Goal: Task Accomplishment & Management: Manage account settings

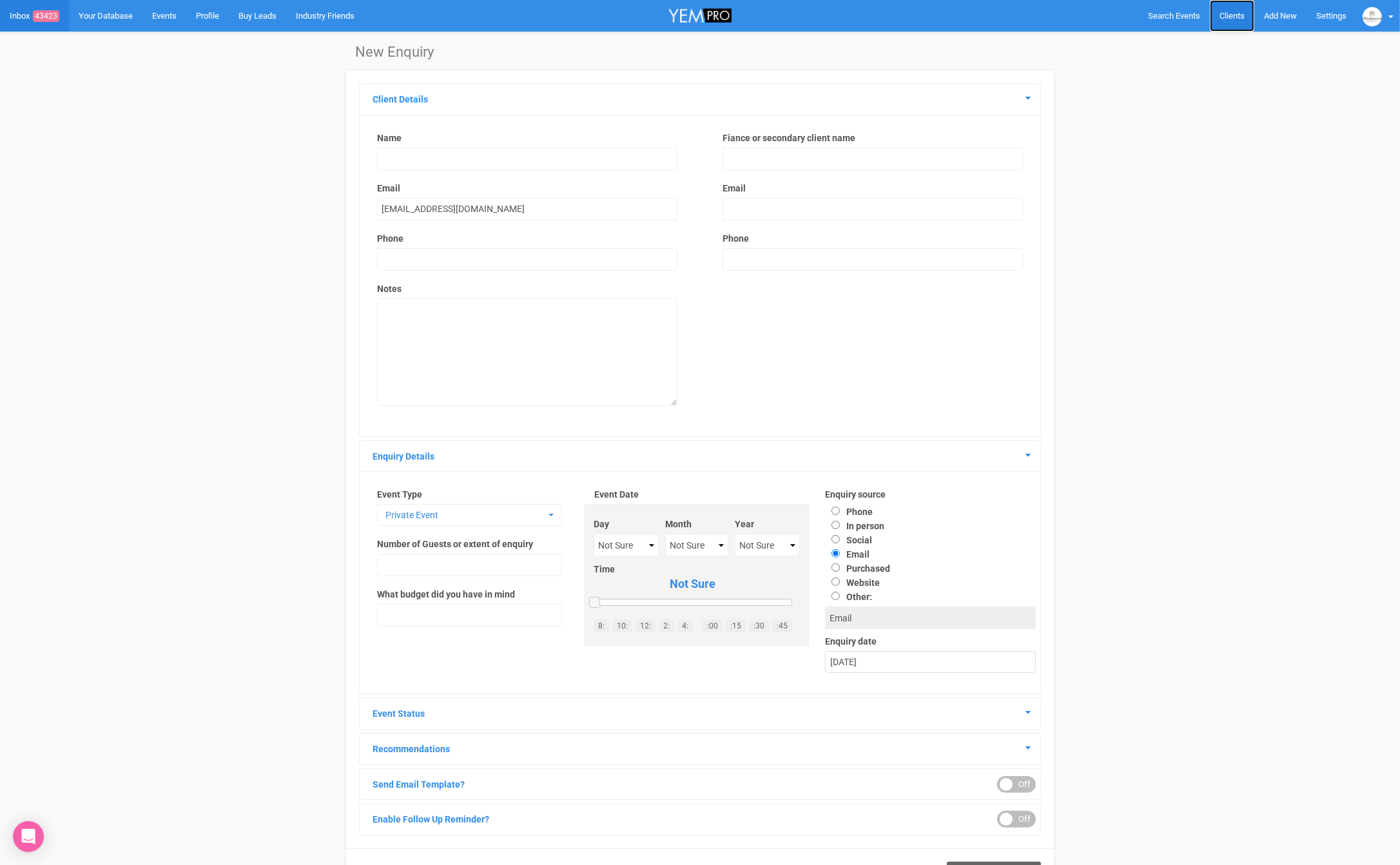
click at [1245, 16] on link "Clients" at bounding box center [1232, 16] width 45 height 32
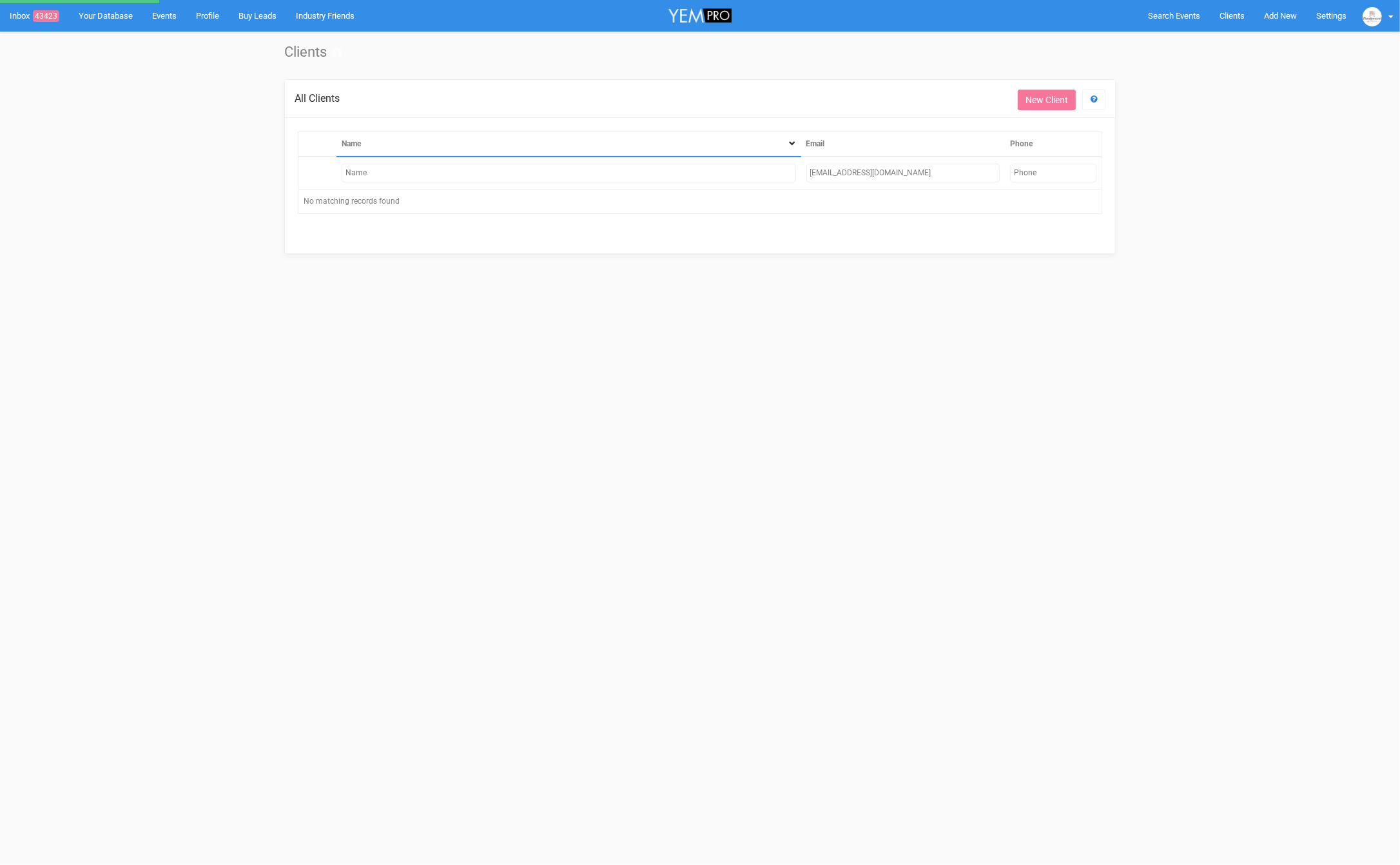
drag, startPoint x: 922, startPoint y: 167, endPoint x: 754, endPoint y: 170, distance: 168.0
click at [754, 172] on tr "[EMAIL_ADDRESS][DOMAIN_NAME]" at bounding box center [700, 173] width 804 height 33
paste input "[PERSON_NAME][EMAIL_ADDRESS][PERSON_NAME]"
type input "[PERSON_NAME][EMAIL_ADDRESS][PERSON_NAME][DOMAIN_NAME]"
drag, startPoint x: 895, startPoint y: 170, endPoint x: 753, endPoint y: 174, distance: 142.1
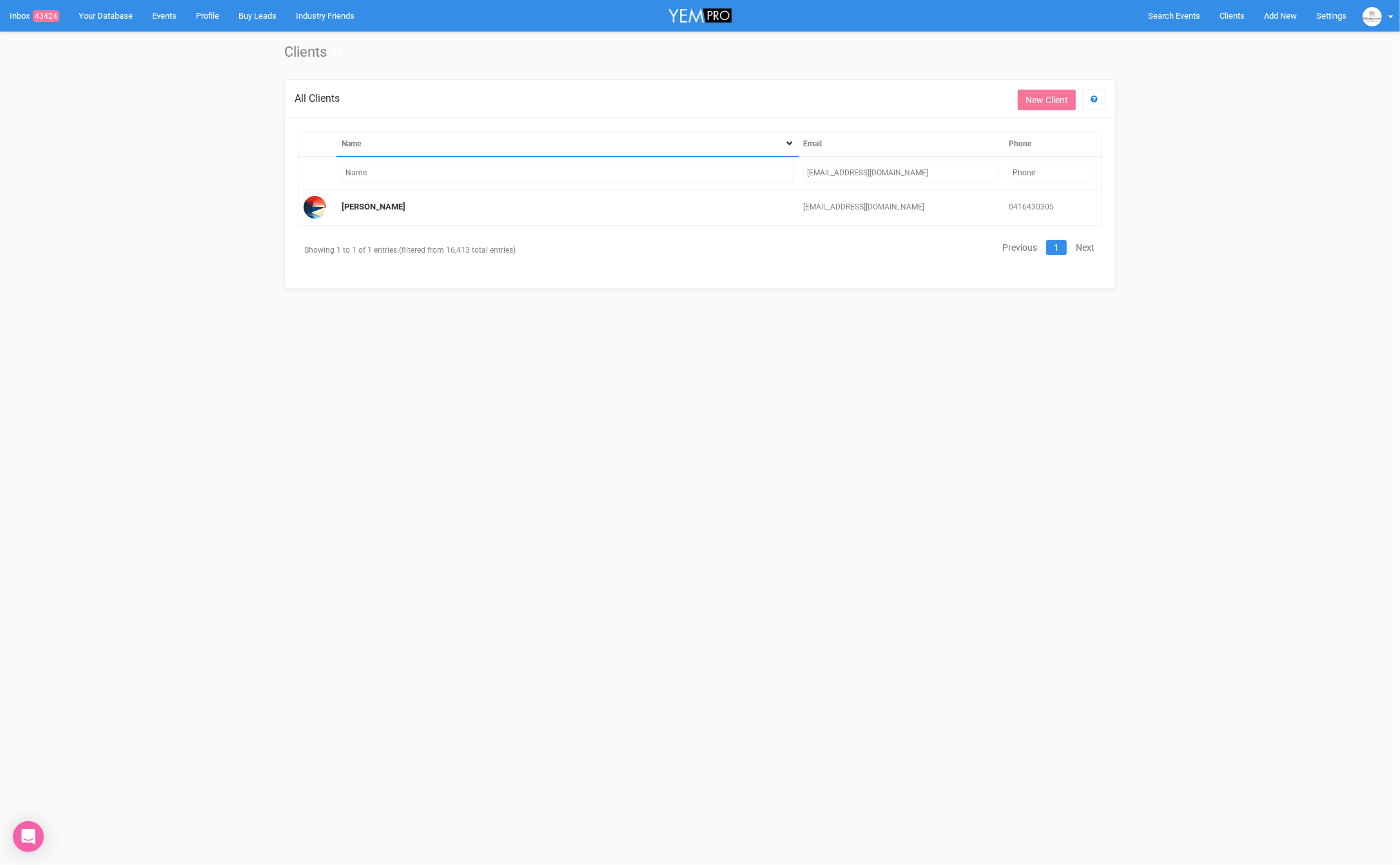
click at [753, 174] on tr "[EMAIL_ADDRESS][DOMAIN_NAME]" at bounding box center [700, 173] width 804 height 33
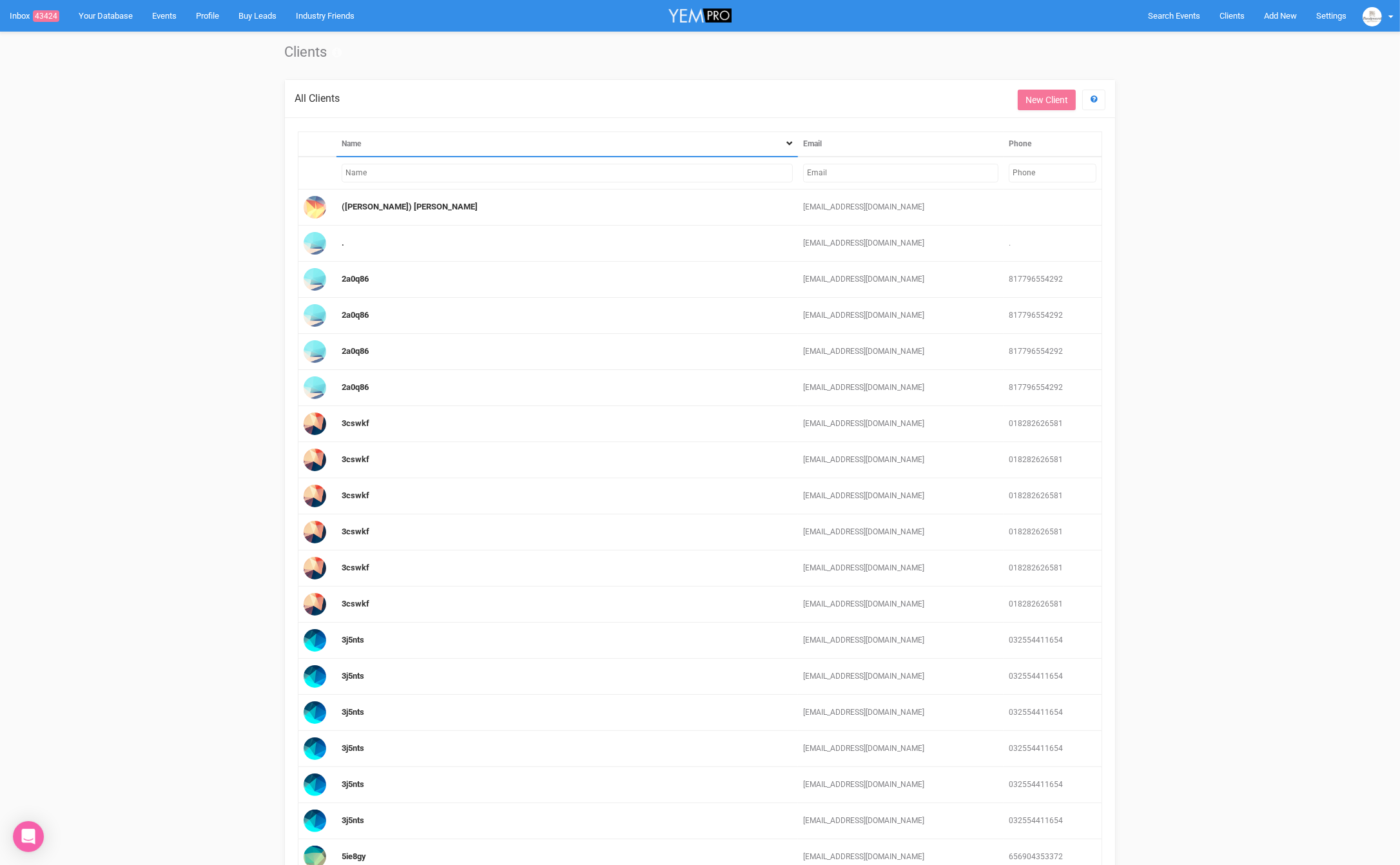
paste input "[PERSON_NAME][EMAIL_ADDRESS][PERSON_NAME][DOMAIN_NAME]"
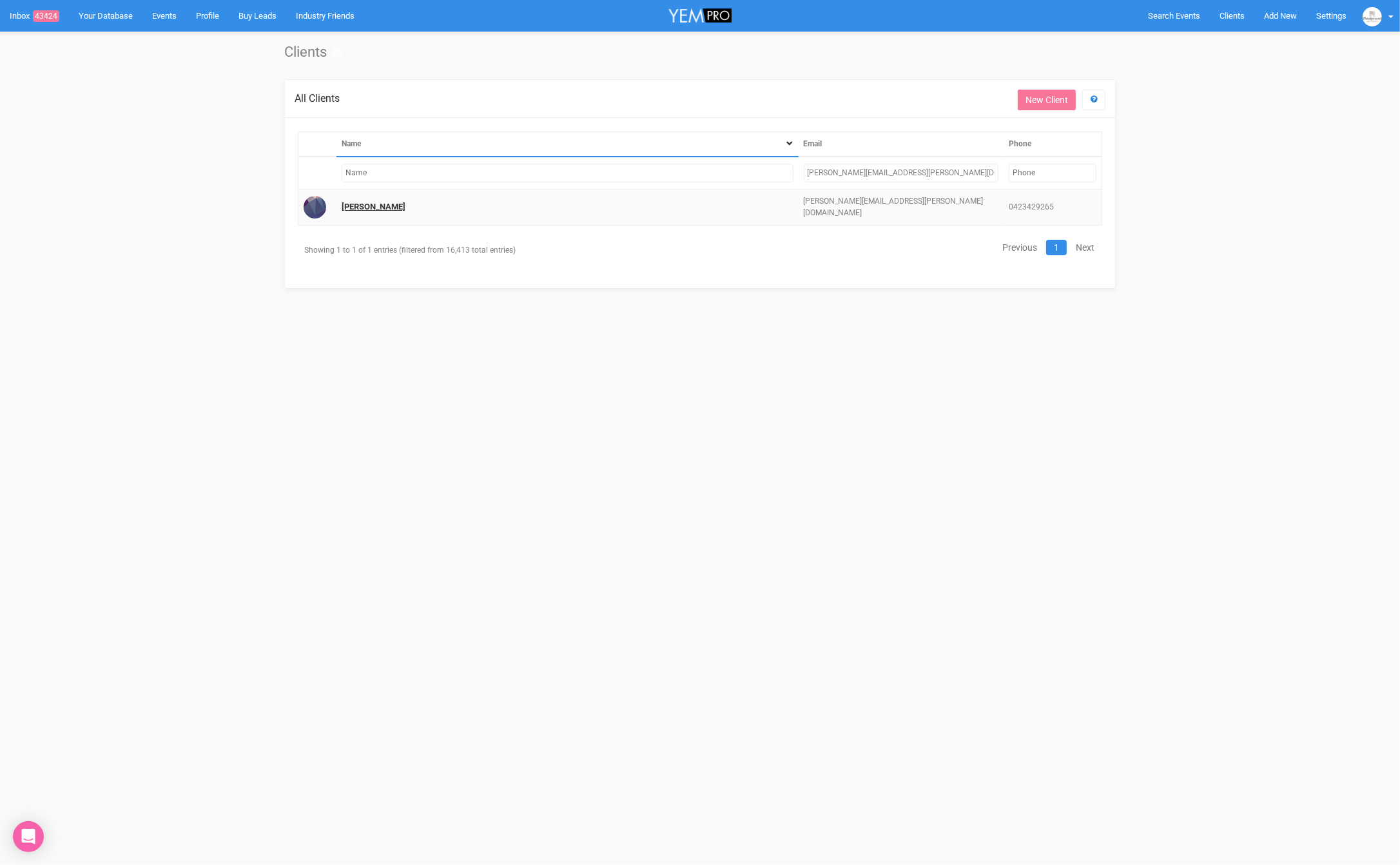
type input "[PERSON_NAME][EMAIL_ADDRESS][PERSON_NAME][DOMAIN_NAME]"
click at [383, 201] on link "[PERSON_NAME]" at bounding box center [373, 206] width 64 height 9
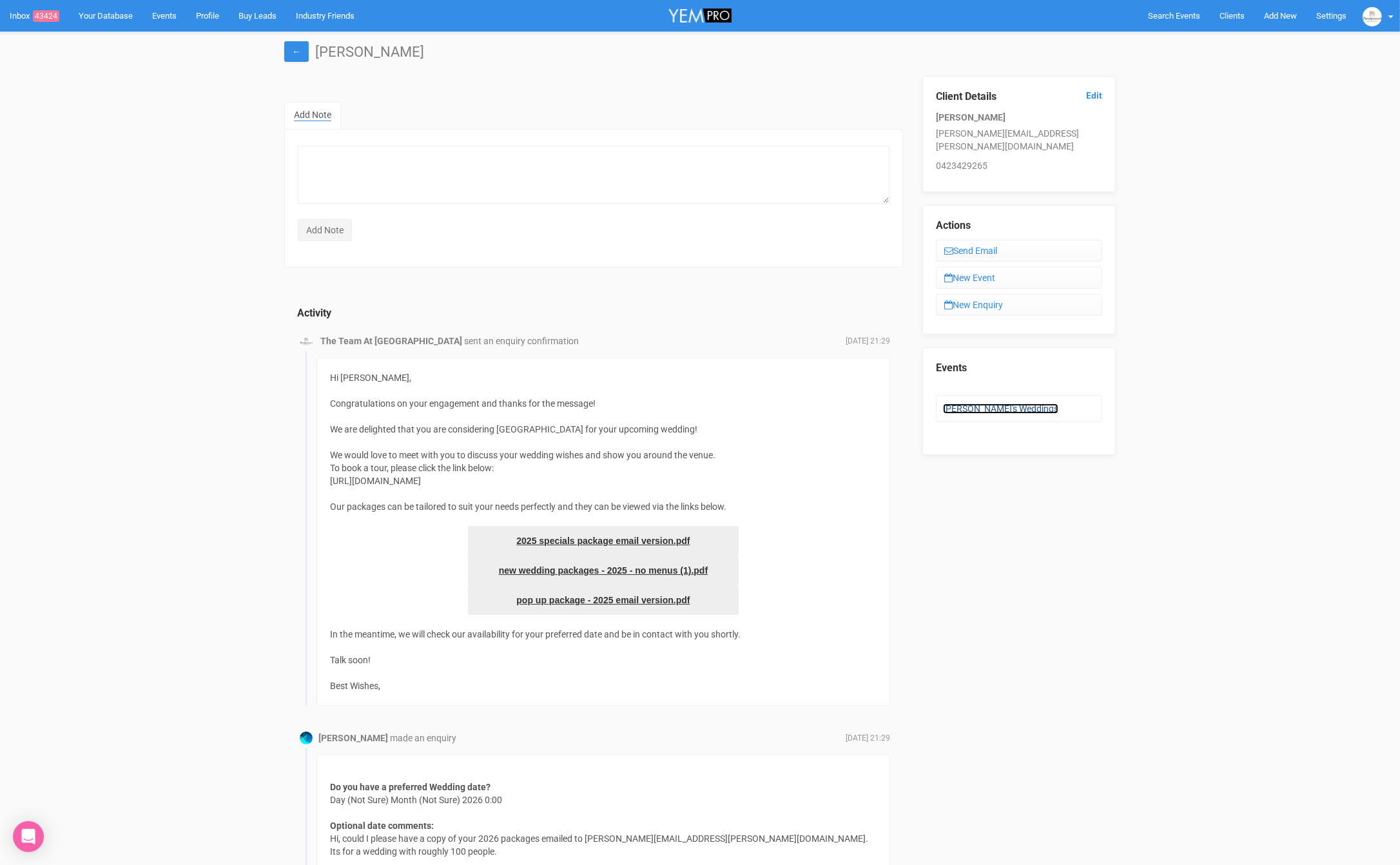
click at [980, 403] on link "[PERSON_NAME]'s Weddings" at bounding box center [1000, 408] width 116 height 10
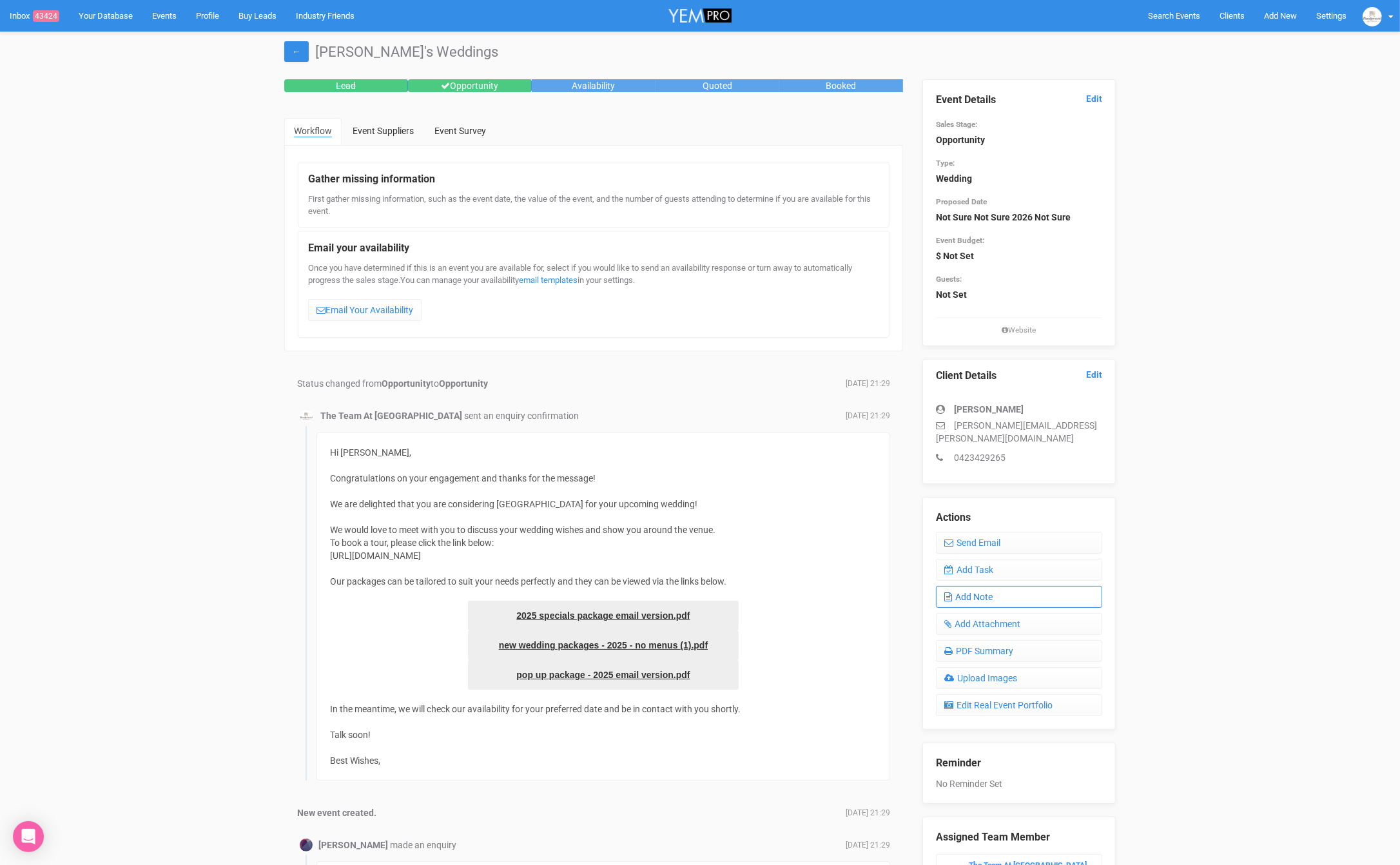
click at [998, 586] on link "Add Note" at bounding box center [1019, 597] width 166 height 22
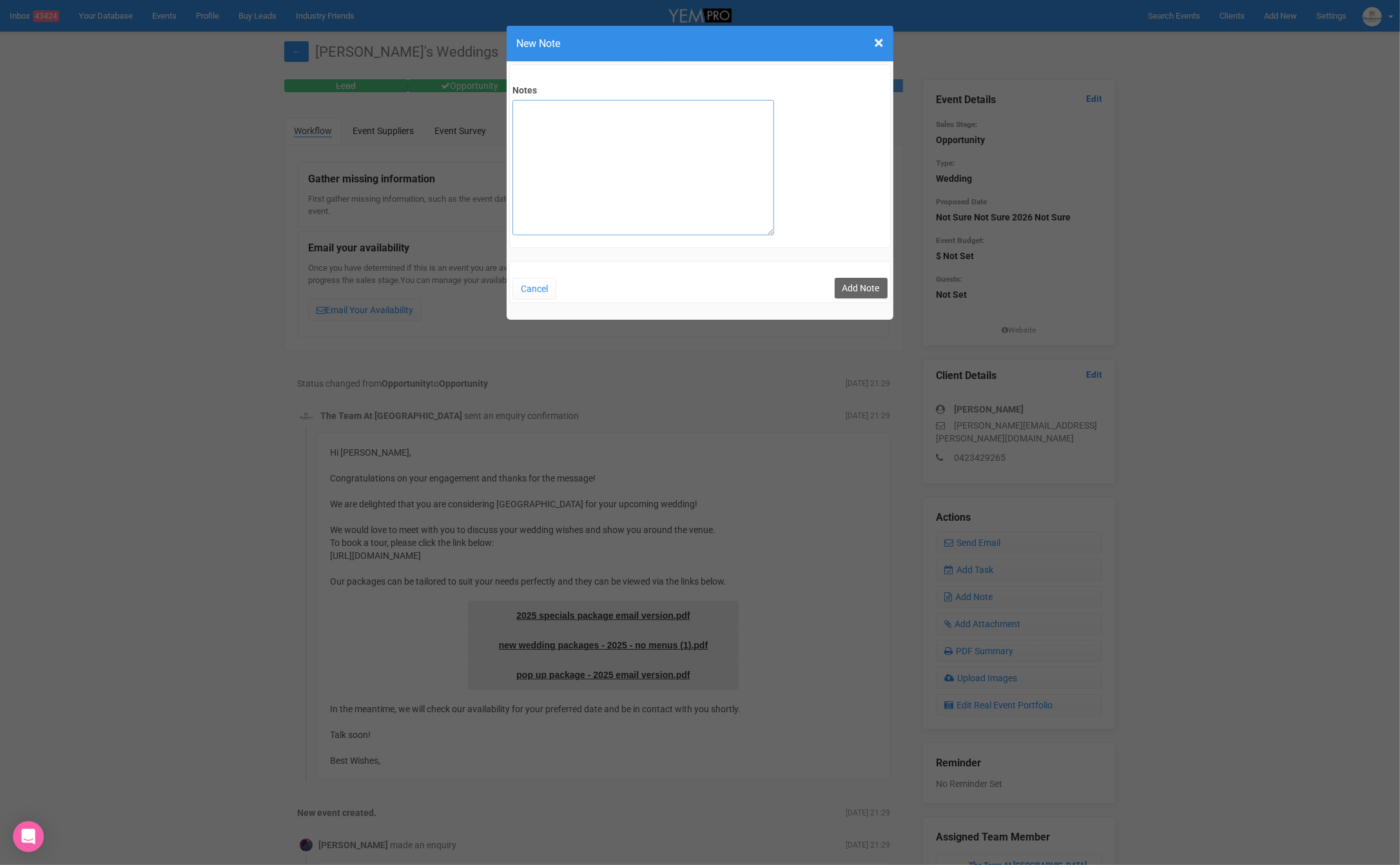
click at [600, 143] on textarea "Notes" at bounding box center [643, 168] width 262 height 135
type textarea "O"
type textarea "11/10"
click at [855, 284] on button "Add Note" at bounding box center [861, 288] width 53 height 21
